Goal: Complete application form

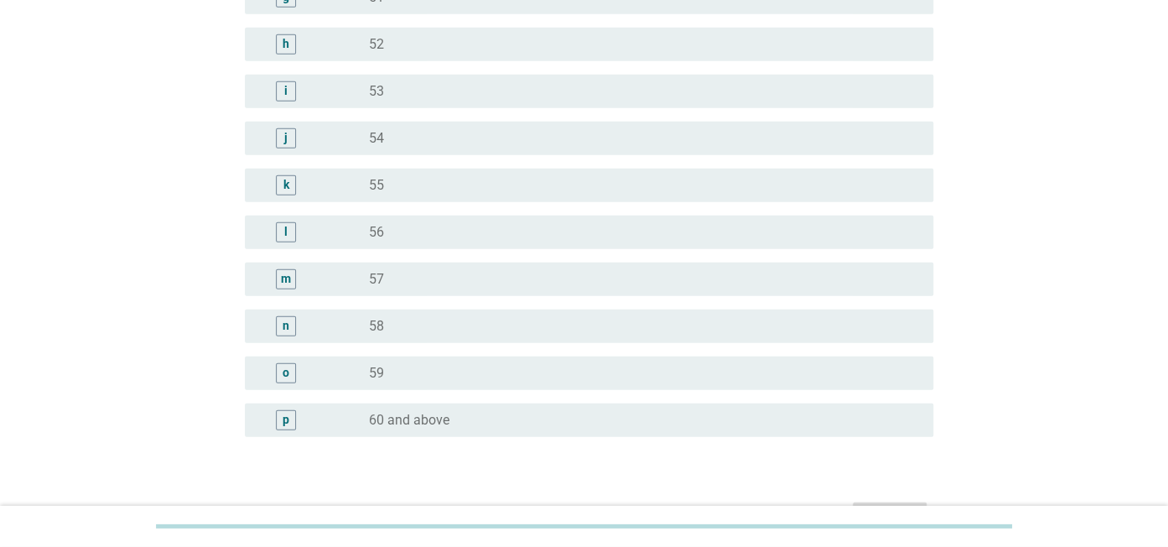
scroll to position [2113, 0]
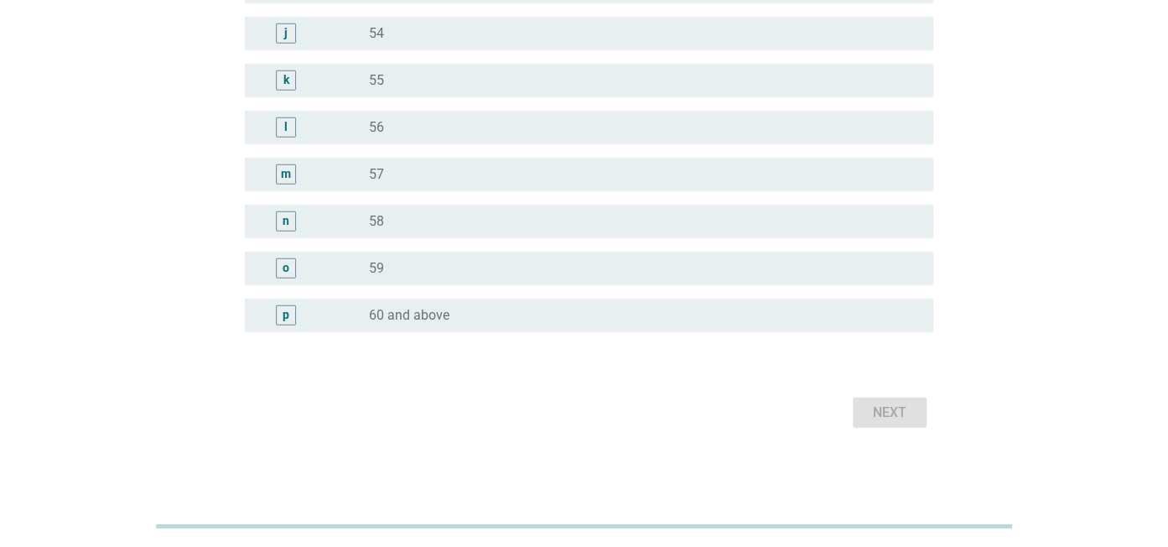
click at [377, 314] on label "60 and above" at bounding box center [409, 315] width 80 height 17
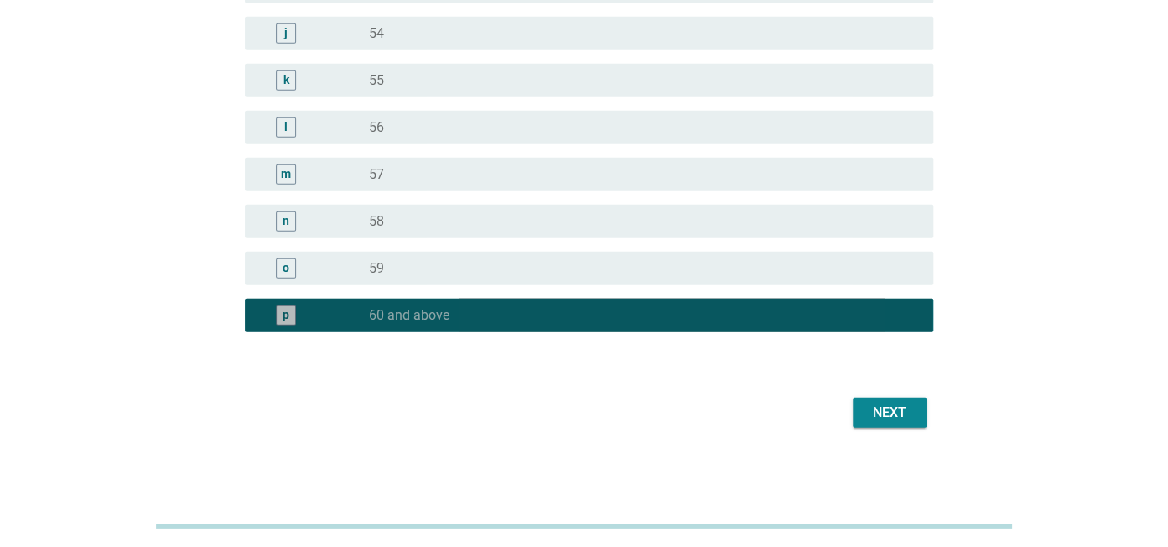
click at [286, 314] on div "p" at bounding box center [286, 315] width 7 height 18
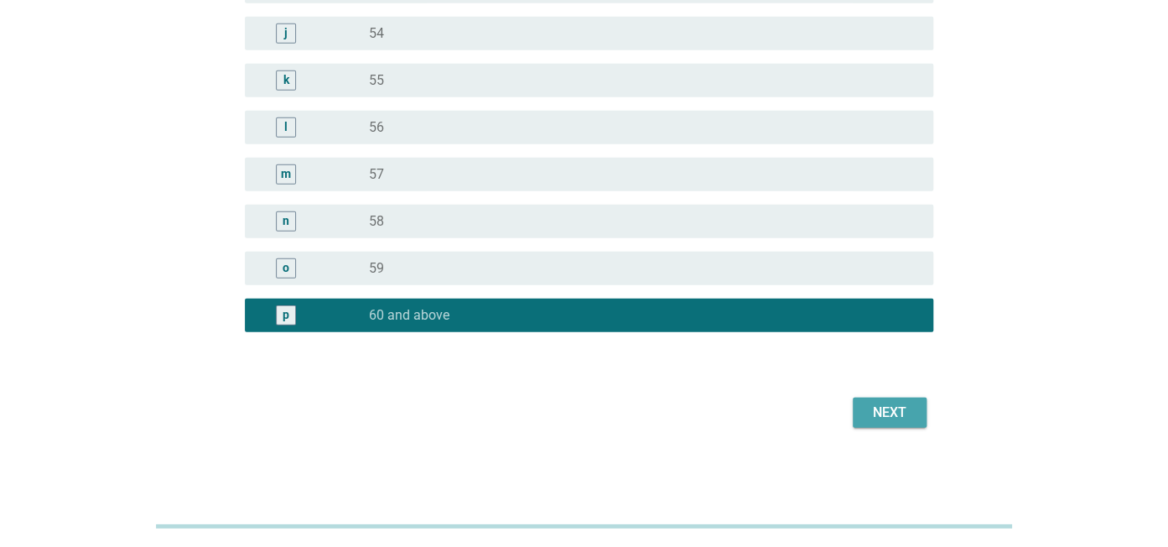
click at [874, 409] on div "Next" at bounding box center [889, 412] width 47 height 20
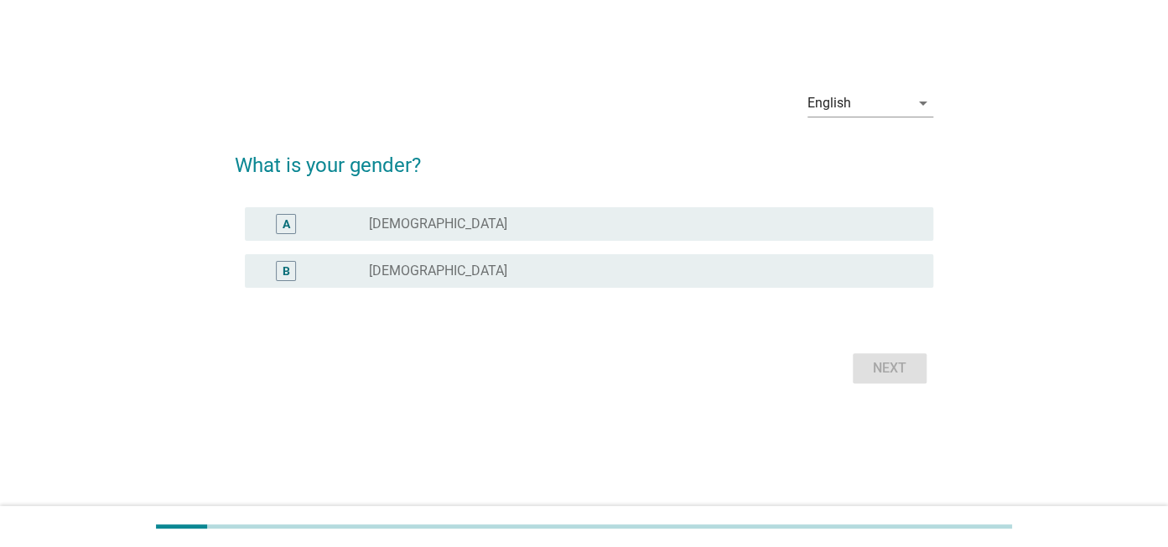
scroll to position [0, 0]
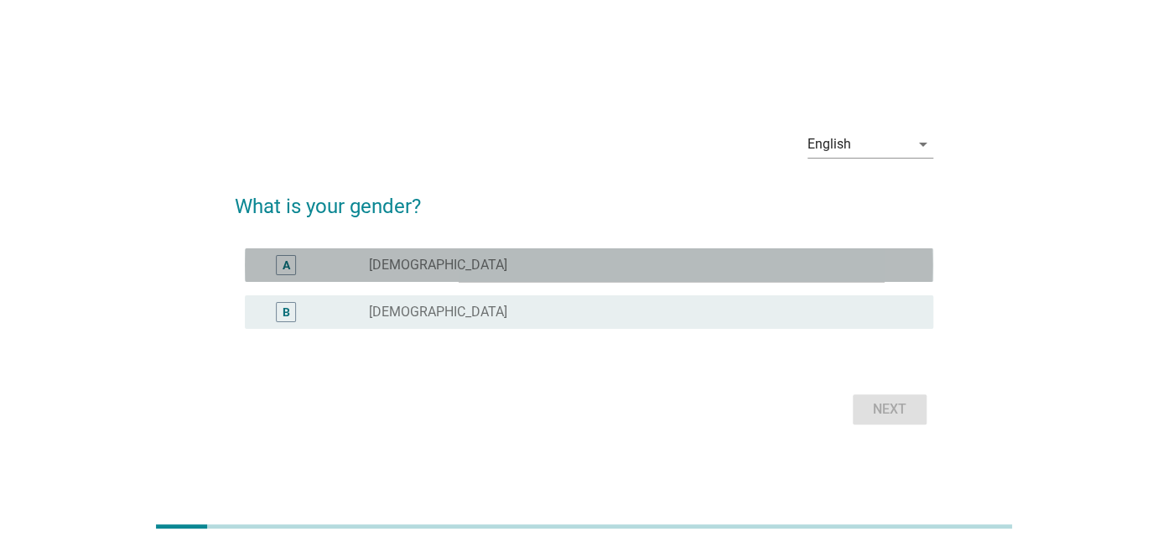
click at [360, 262] on div "A" at bounding box center [313, 265] width 110 height 20
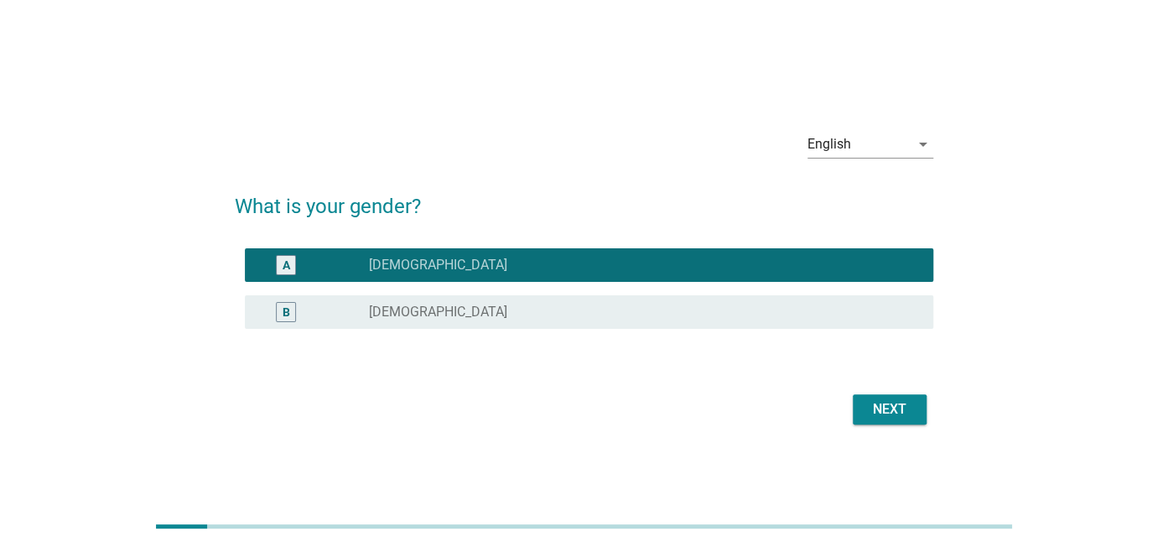
click at [879, 409] on div "Next" at bounding box center [889, 409] width 47 height 20
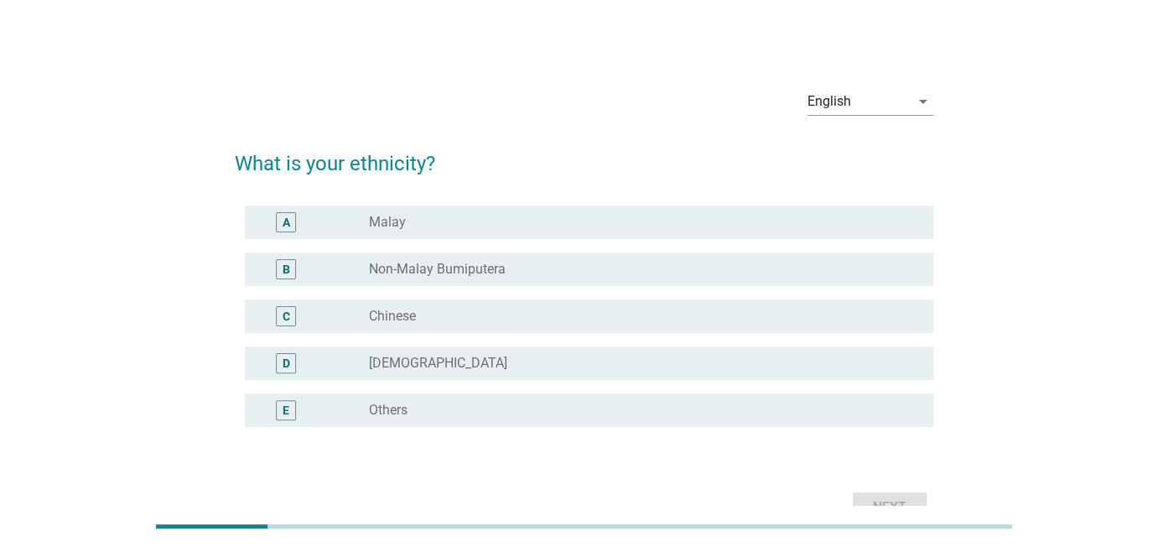
click at [386, 314] on label "Chinese" at bounding box center [392, 316] width 47 height 17
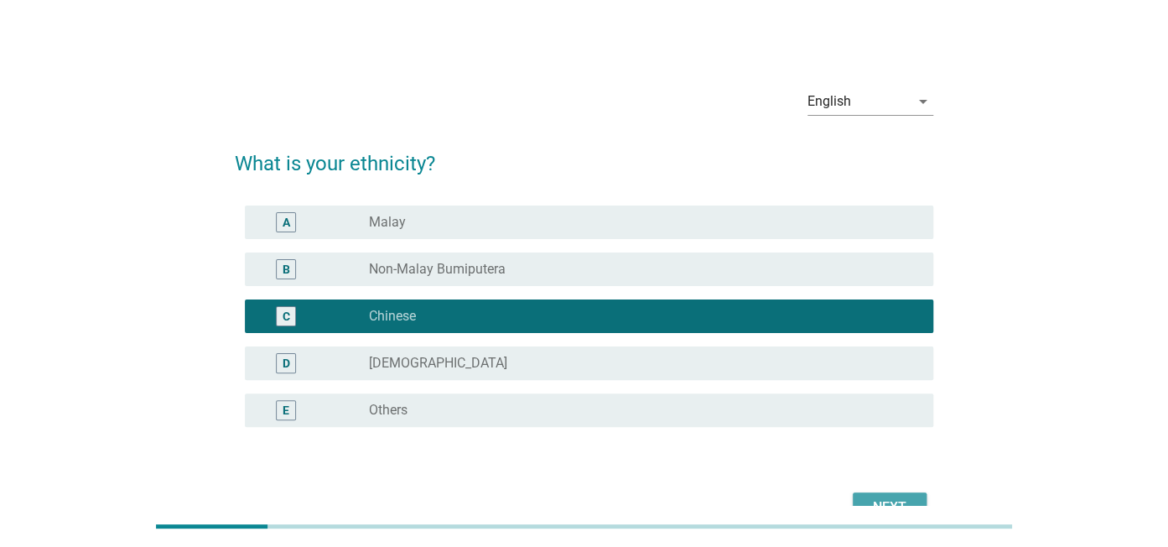
click at [881, 499] on div "Next" at bounding box center [889, 507] width 47 height 20
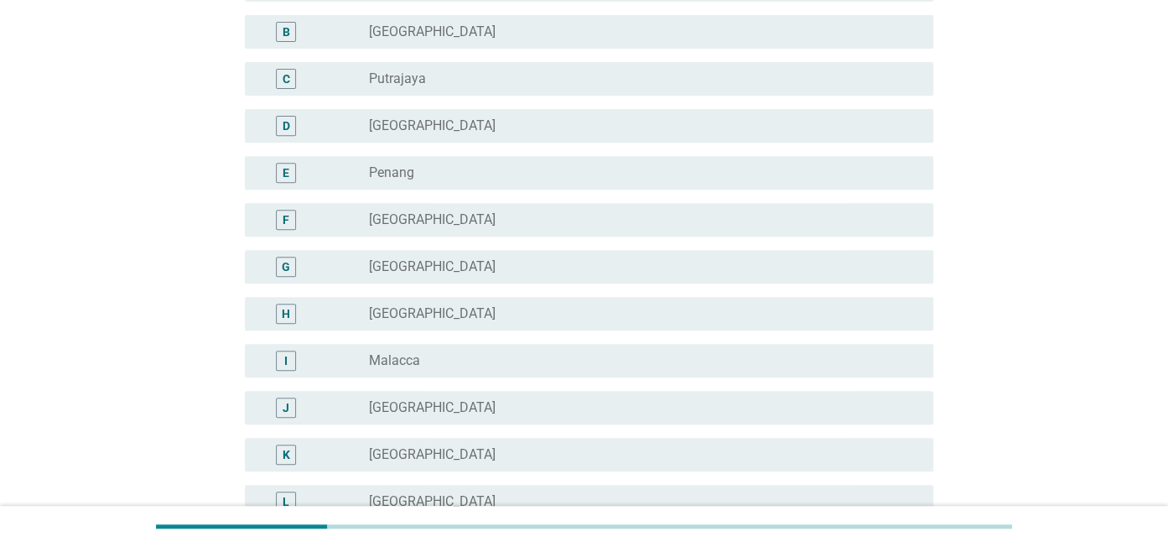
scroll to position [265, 0]
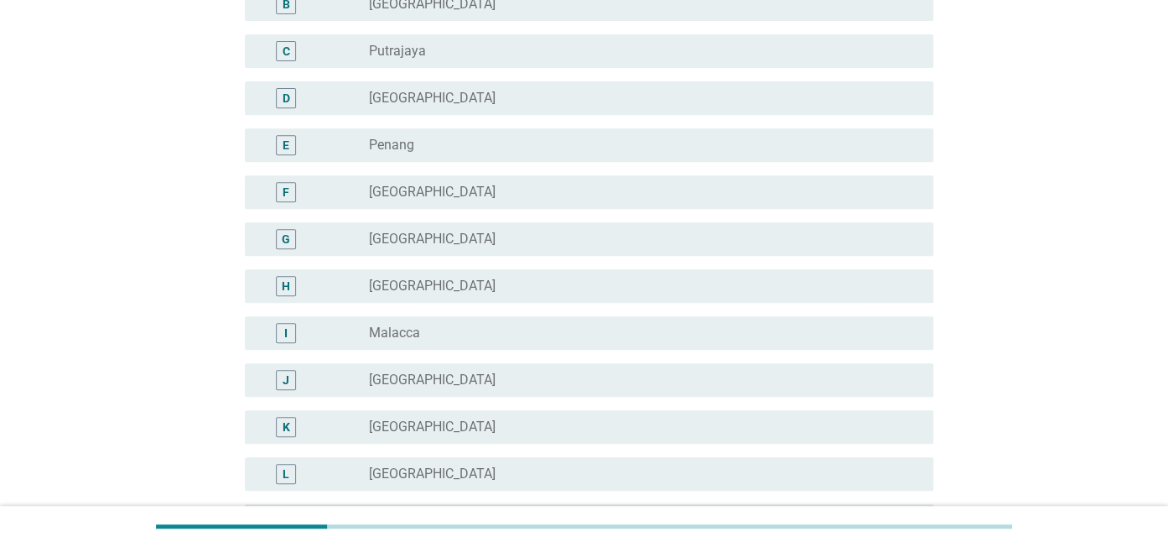
click at [393, 379] on label "[GEOGRAPHIC_DATA]" at bounding box center [432, 379] width 127 height 17
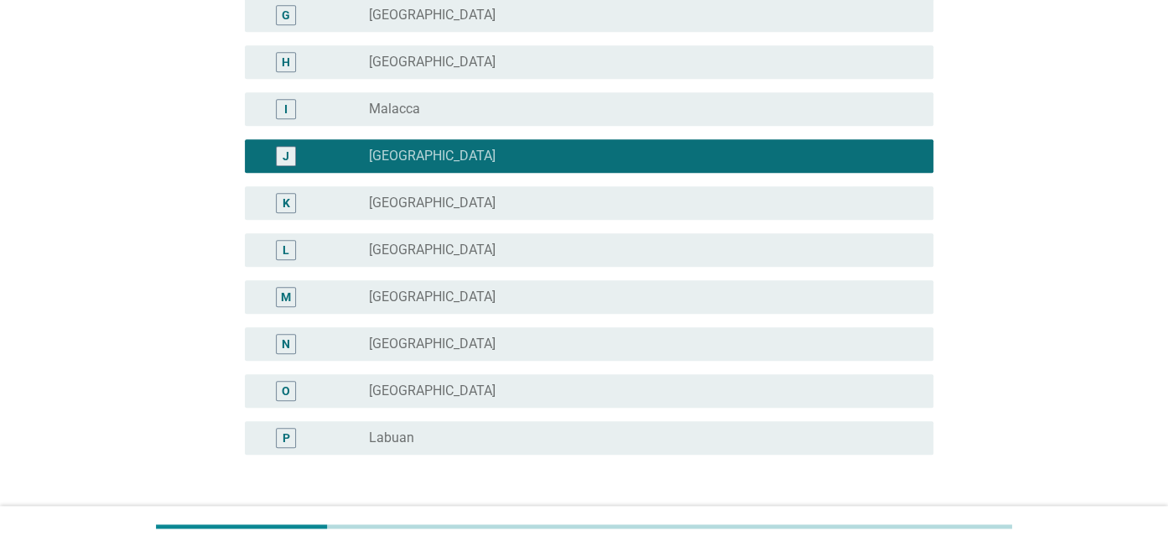
scroll to position [531, 0]
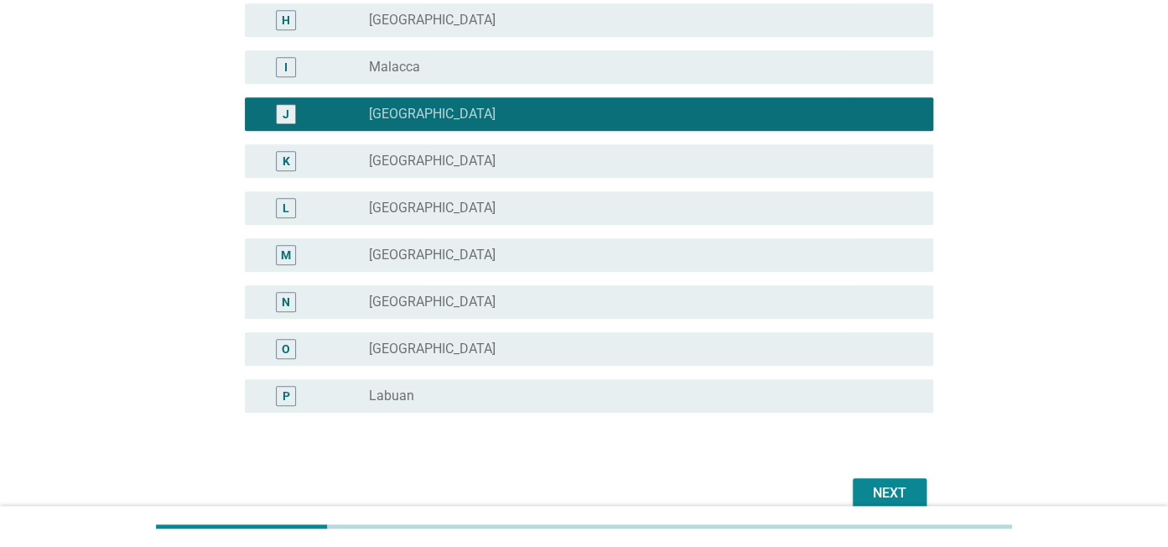
click at [904, 486] on div "Next" at bounding box center [889, 493] width 47 height 20
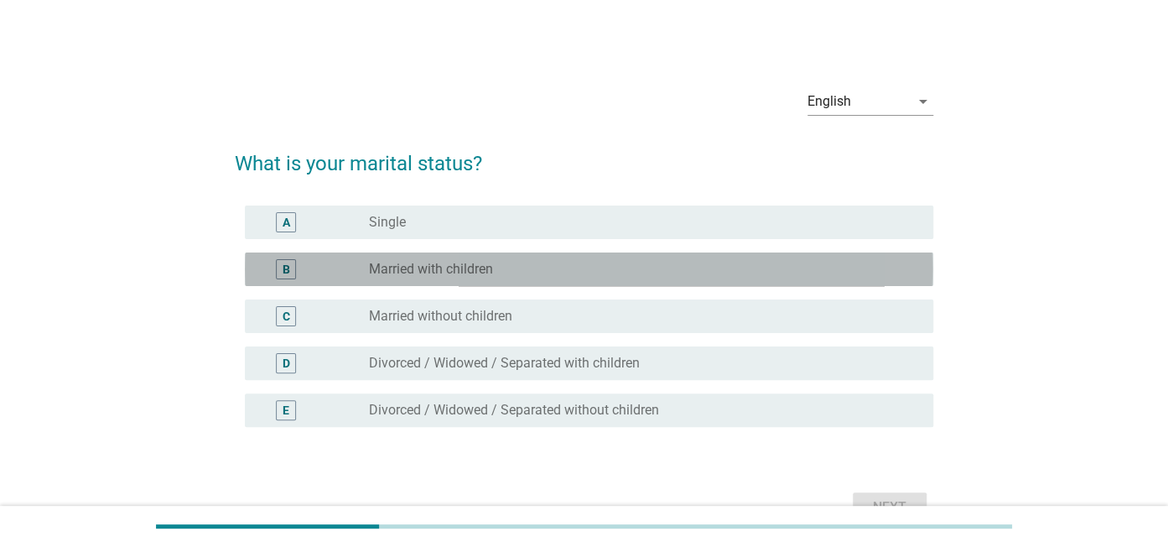
click at [383, 266] on label "Married with children" at bounding box center [431, 269] width 124 height 17
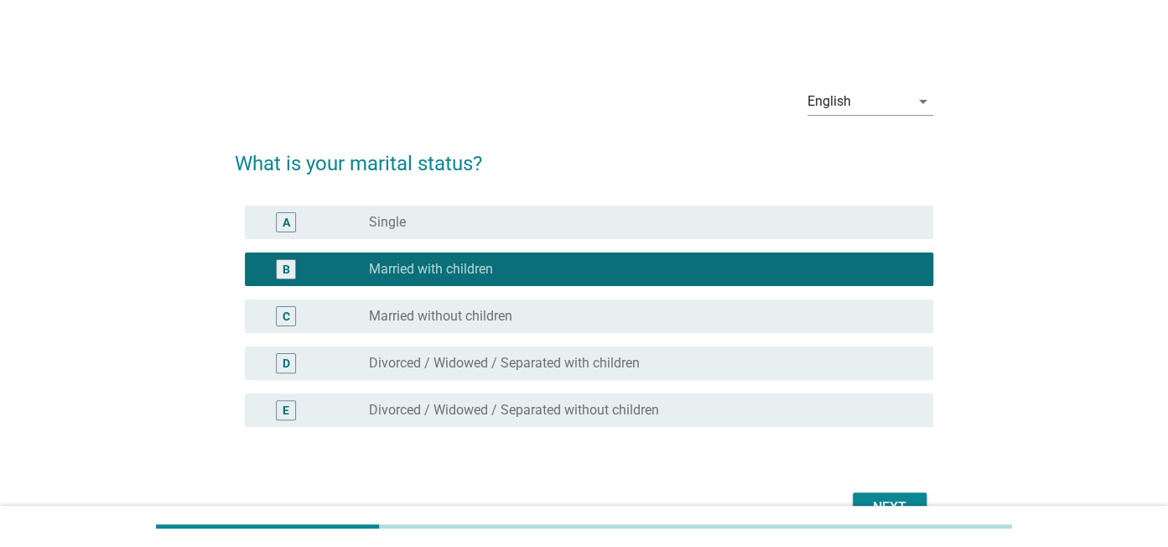
click at [892, 496] on button "Next" at bounding box center [890, 507] width 74 height 30
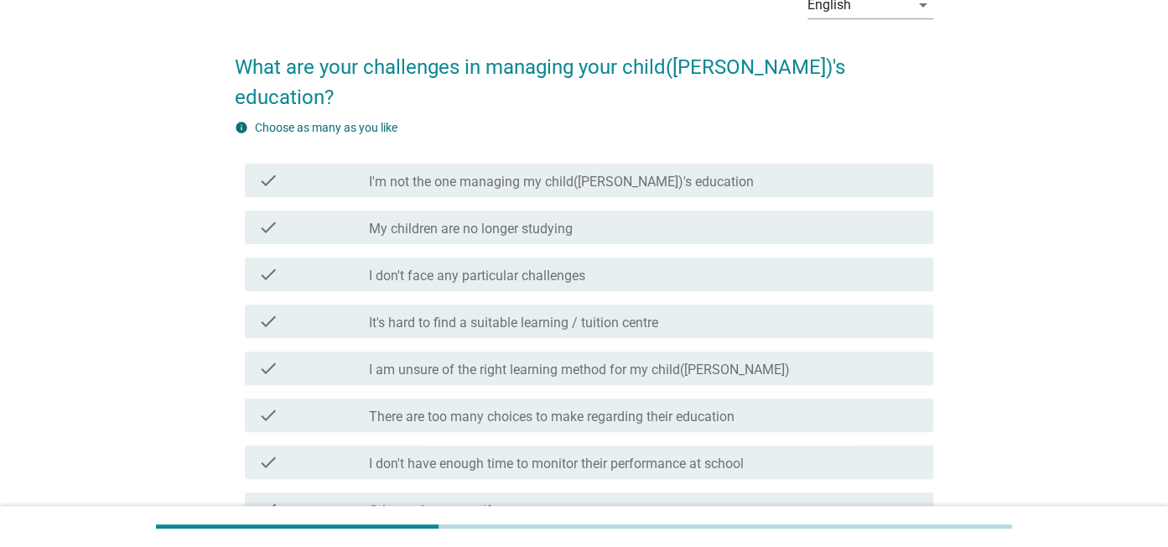
scroll to position [88, 0]
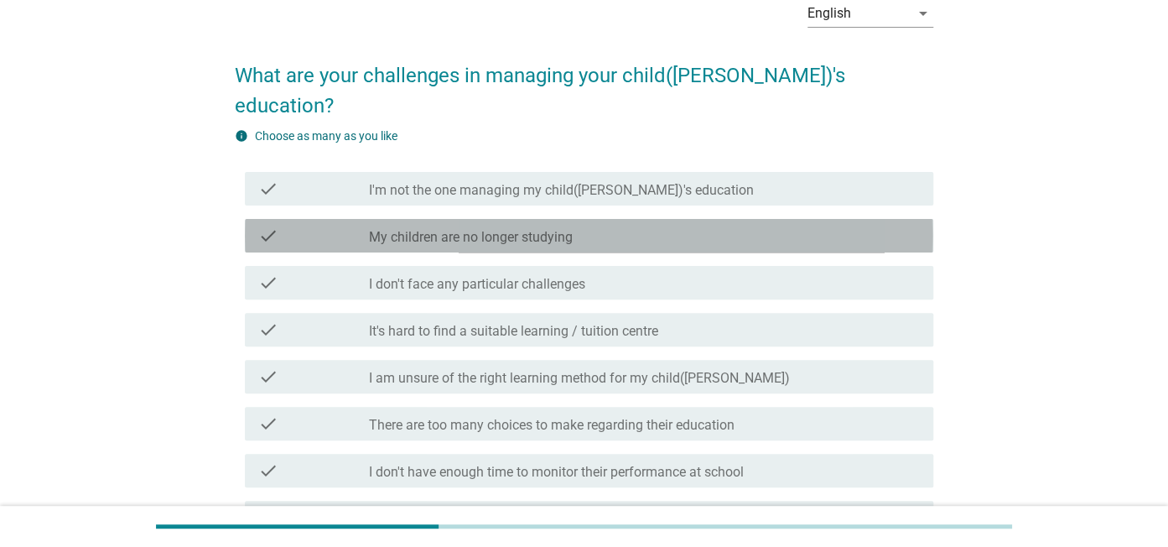
click at [561, 229] on label "My children are no longer studying" at bounding box center [471, 237] width 204 height 17
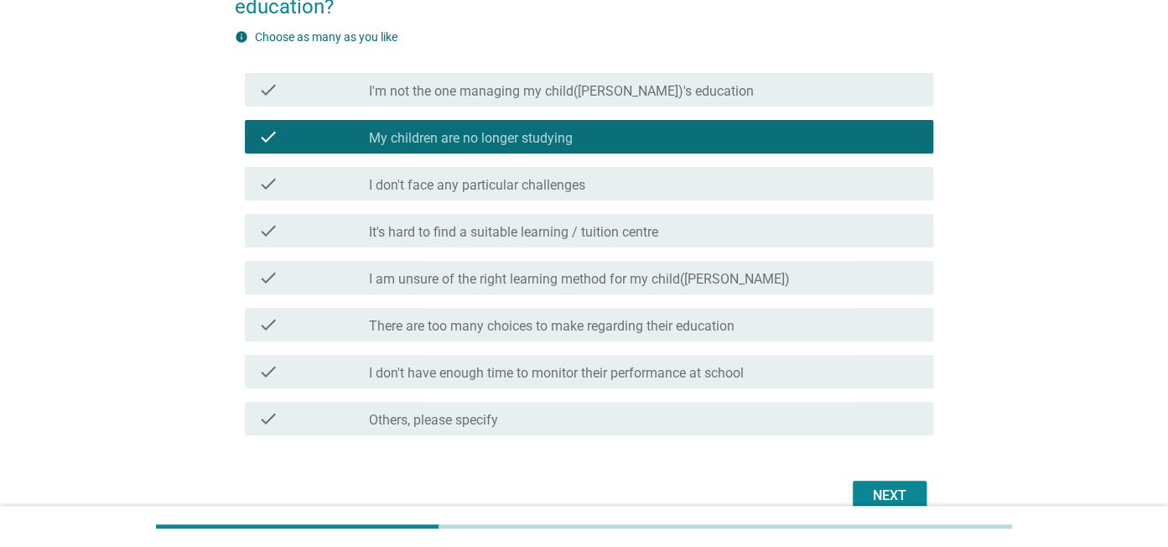
scroll to position [240, 0]
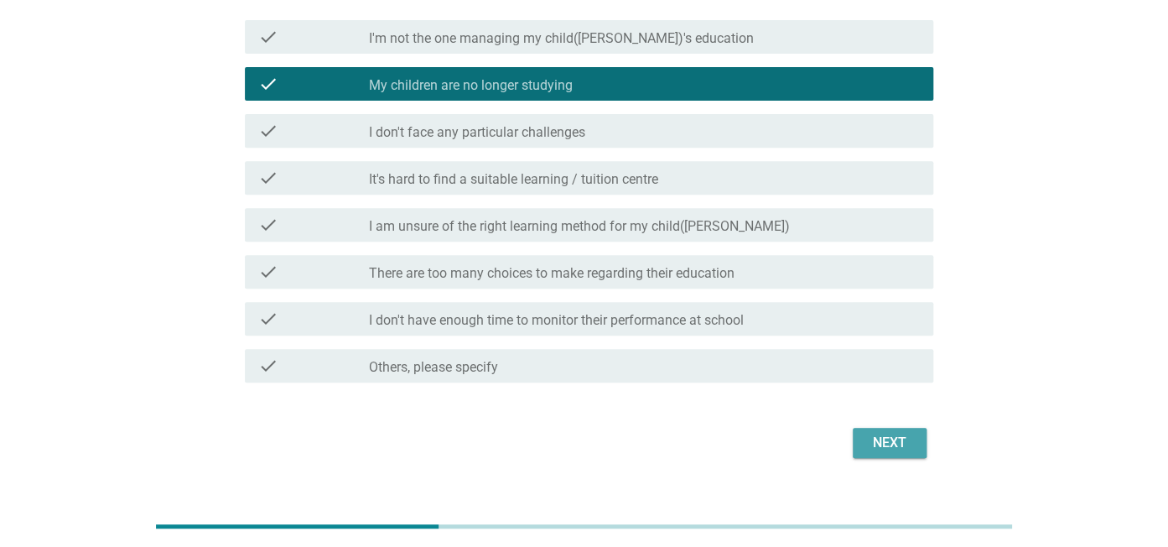
click at [883, 433] on div "Next" at bounding box center [889, 443] width 47 height 20
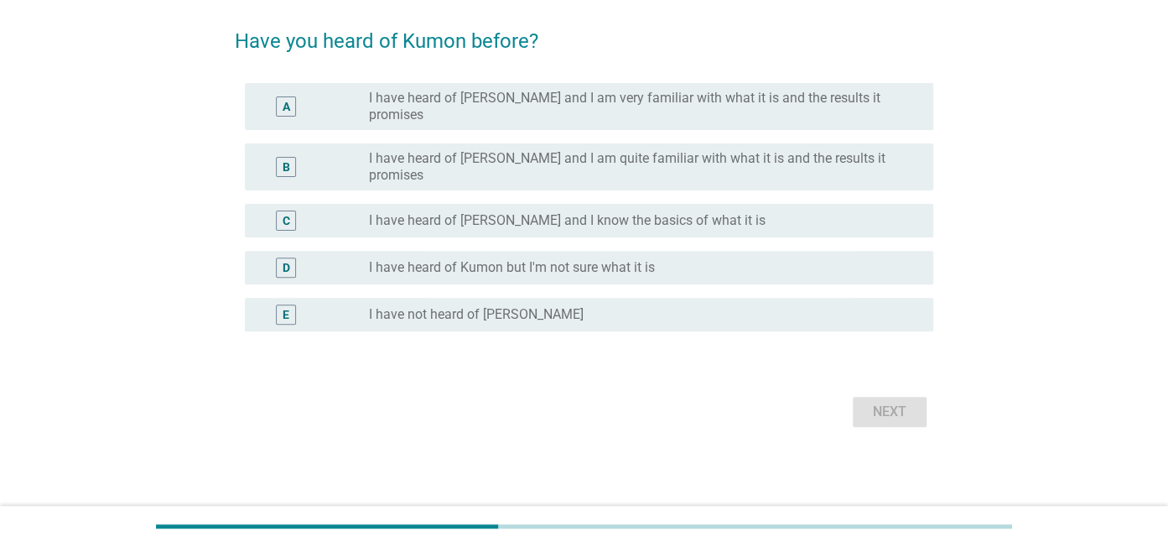
scroll to position [0, 0]
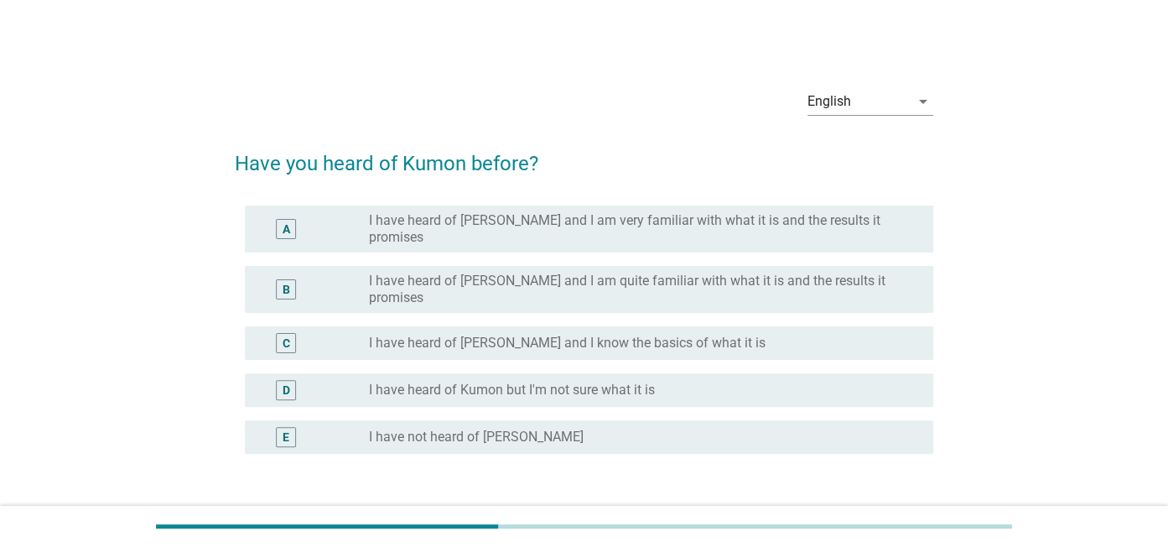
click at [562, 334] on label "I have heard of [PERSON_NAME] and I know the basics of what it is" at bounding box center [567, 342] width 397 height 17
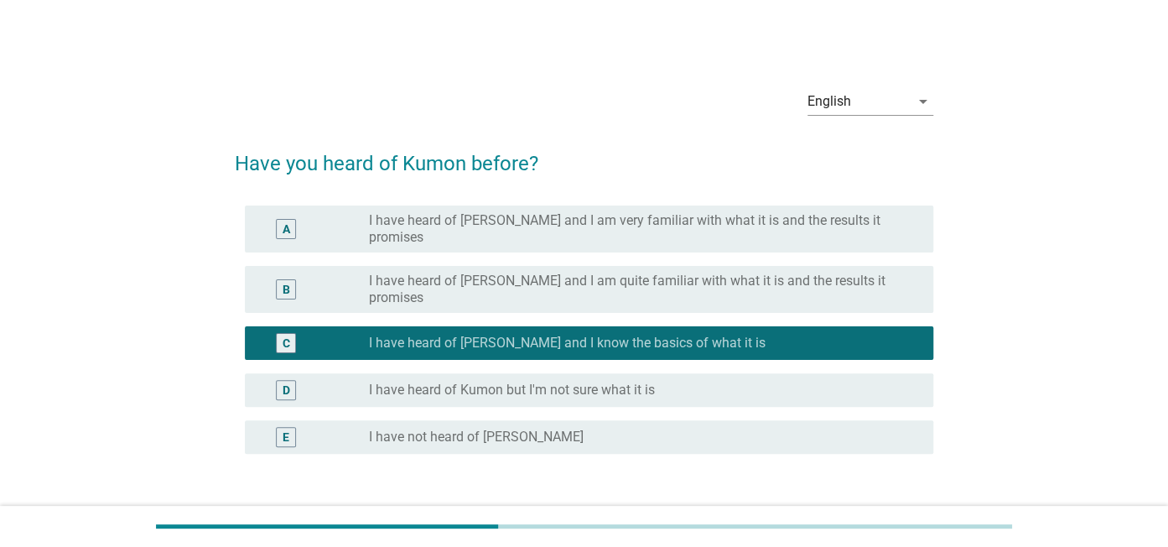
click at [884, 524] on div "Next" at bounding box center [889, 534] width 47 height 20
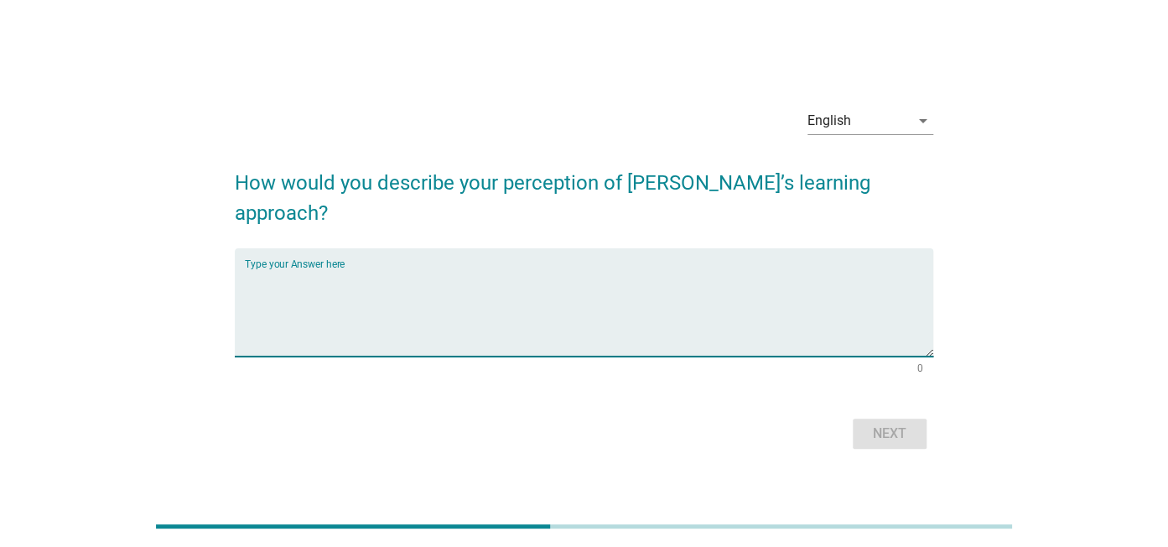
click at [370, 321] on textarea "Type your Answer here" at bounding box center [589, 312] width 688 height 88
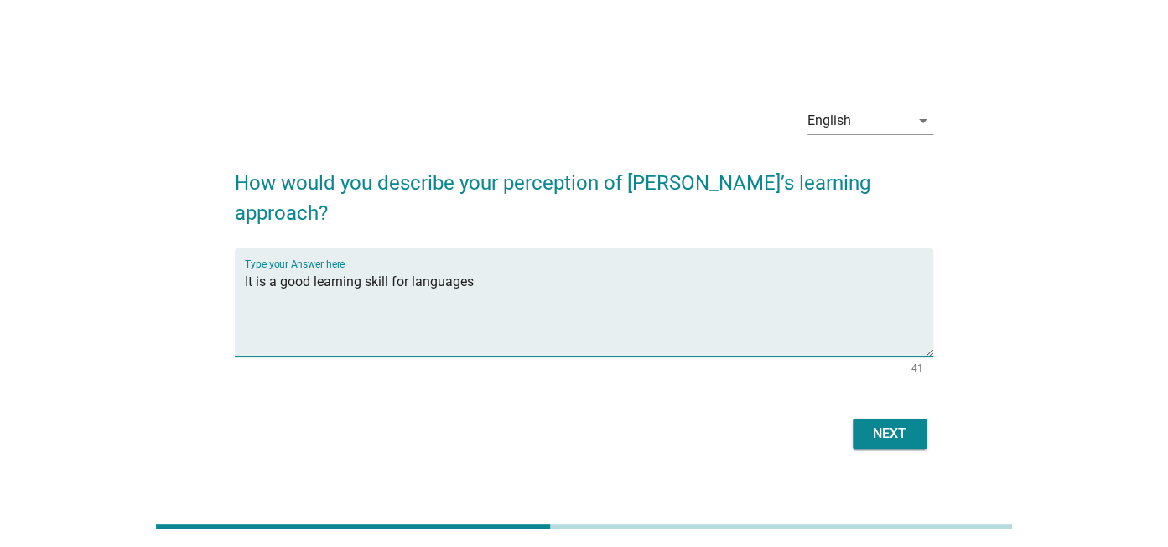
type textarea "It is a good learning skill for languages"
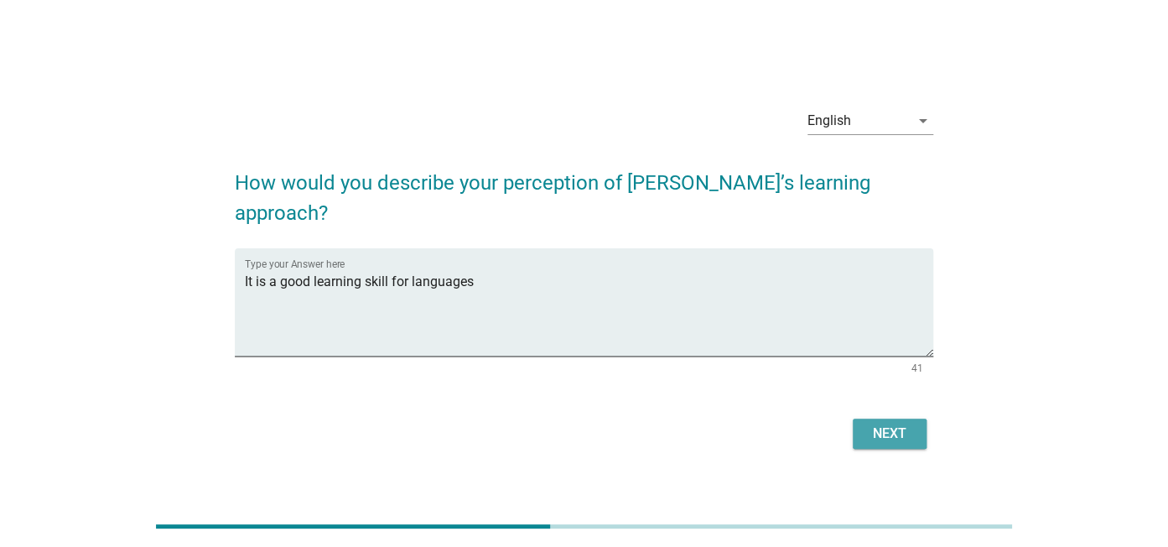
drag, startPoint x: 882, startPoint y: 418, endPoint x: 885, endPoint y: 432, distance: 13.8
click at [885, 432] on button "Next" at bounding box center [890, 433] width 74 height 30
